Goal: Entertainment & Leisure: Consume media (video, audio)

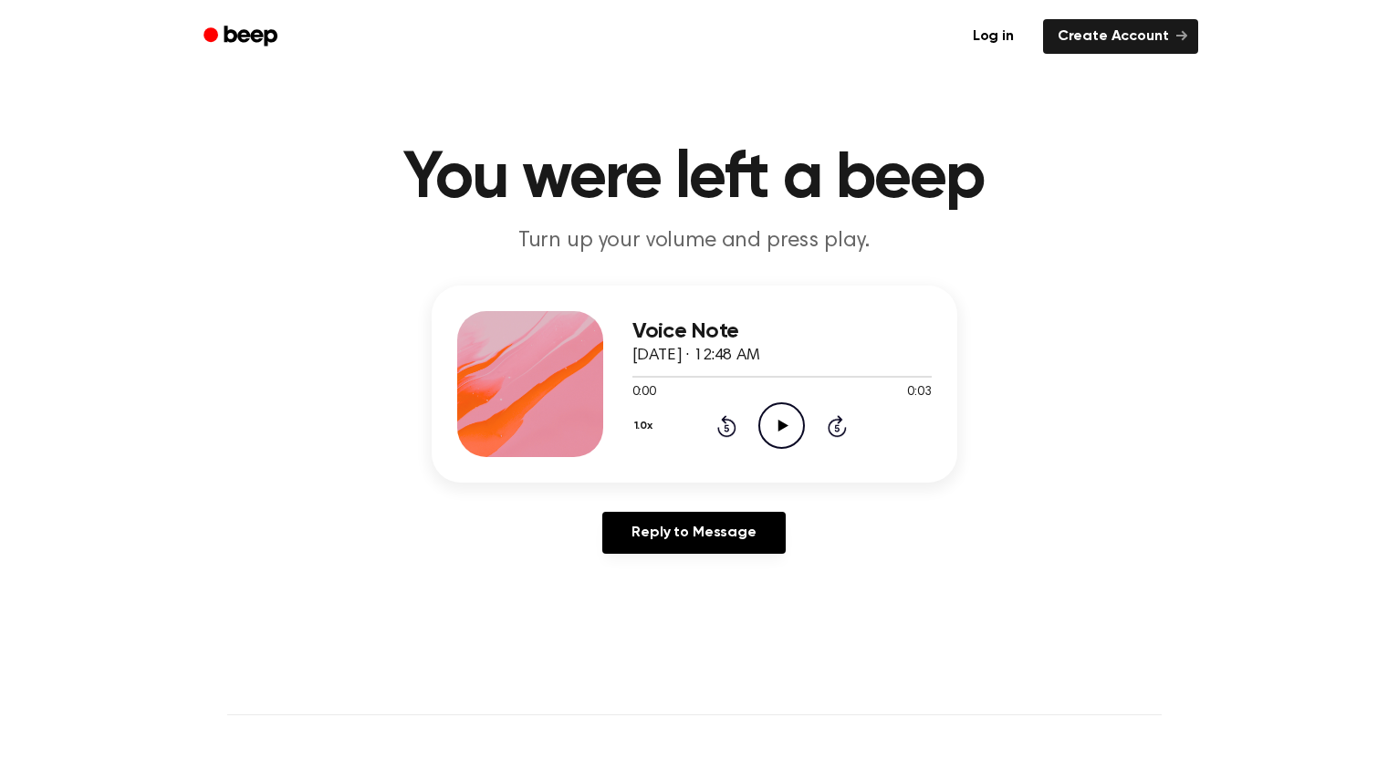
click at [777, 410] on icon "Play Audio" at bounding box center [781, 425] width 47 height 47
click at [826, 426] on div "1.0x Rewind 5 seconds Play Audio Skip 5 seconds" at bounding box center [781, 425] width 299 height 47
click at [820, 430] on div "1.0x Rewind 5 seconds Play Audio Skip 5 seconds" at bounding box center [781, 425] width 299 height 47
click at [788, 425] on icon at bounding box center [784, 426] width 10 height 12
click at [784, 420] on icon "Play Audio" at bounding box center [781, 425] width 47 height 47
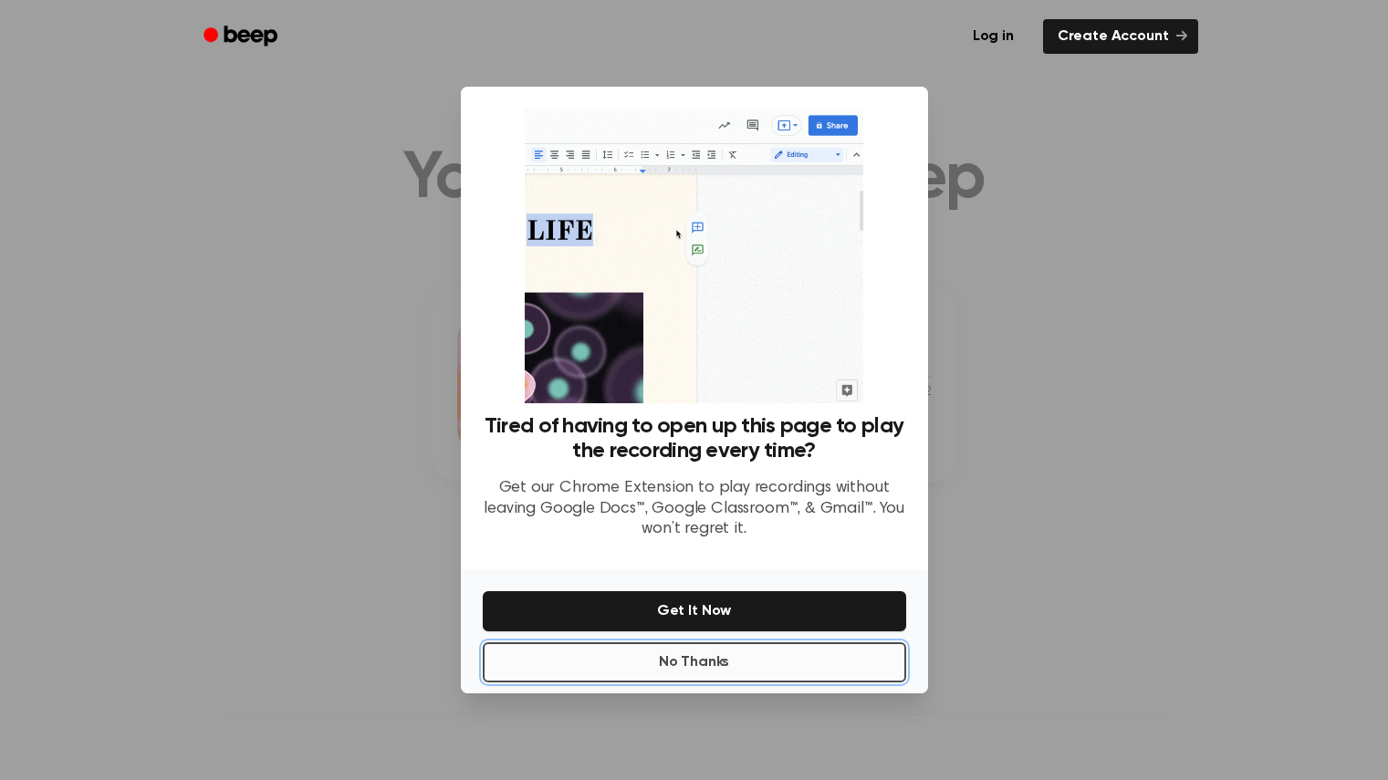
click at [722, 661] on button "No Thanks" at bounding box center [694, 663] width 423 height 40
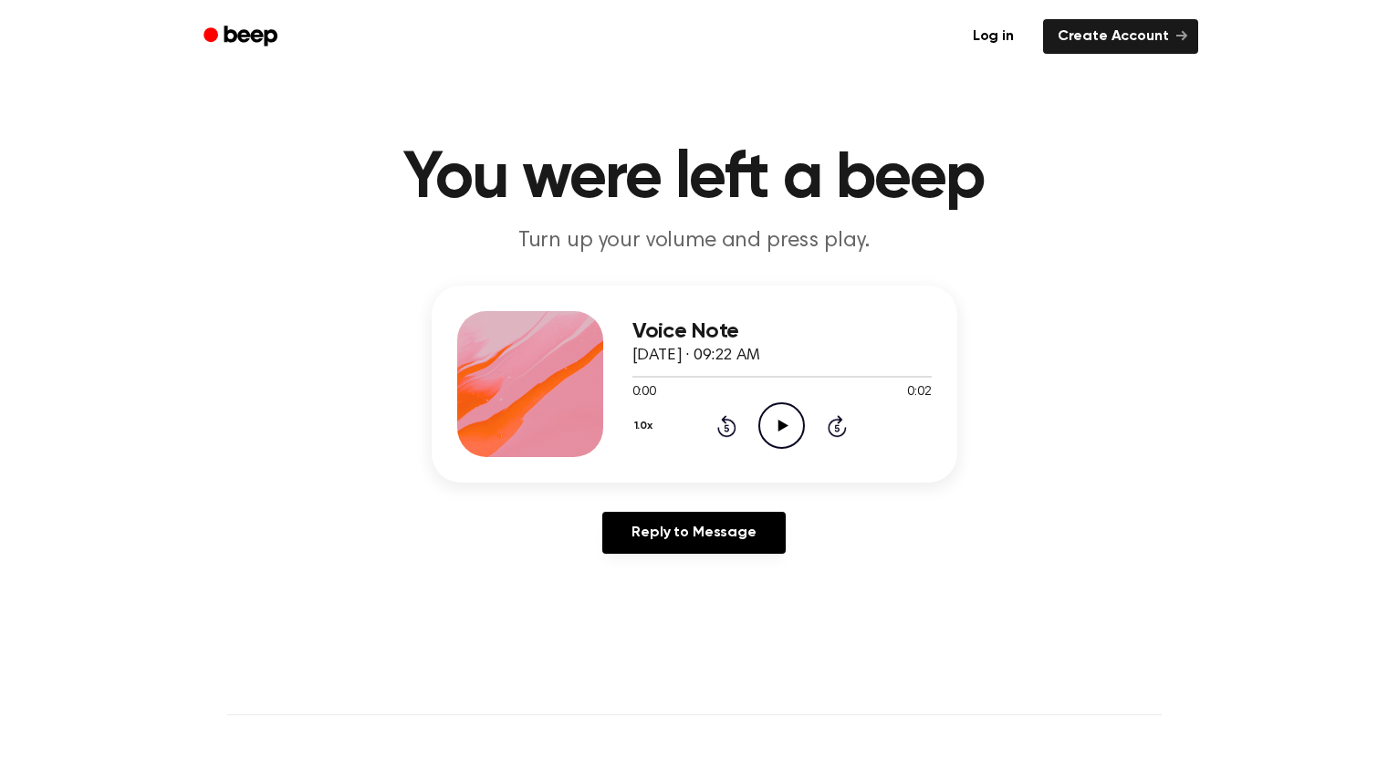
click at [773, 419] on icon "Play Audio" at bounding box center [781, 425] width 47 height 47
click at [791, 434] on icon "Play Audio" at bounding box center [781, 425] width 47 height 47
click at [783, 423] on icon "Play Audio" at bounding box center [781, 425] width 47 height 47
click at [781, 422] on icon at bounding box center [784, 426] width 10 height 12
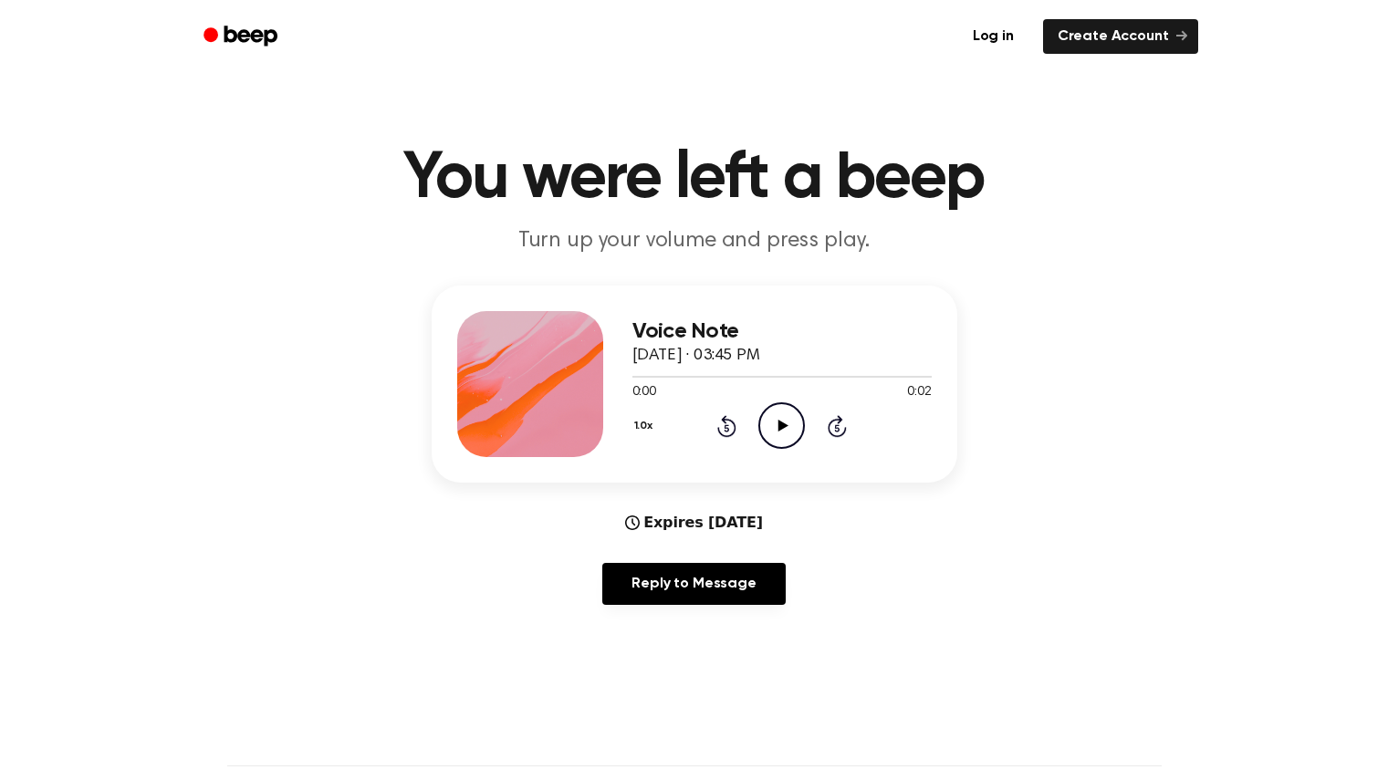
click at [780, 429] on icon at bounding box center [784, 426] width 10 height 12
click at [767, 412] on icon "Play Audio" at bounding box center [781, 425] width 47 height 47
click at [776, 425] on icon "Play Audio" at bounding box center [781, 425] width 47 height 47
